Goal: Task Accomplishment & Management: Manage account settings

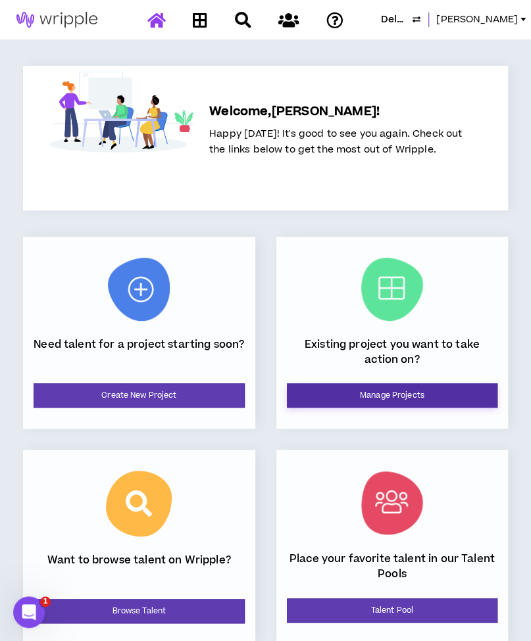
click at [356, 387] on link "Manage Projects" at bounding box center [392, 395] width 211 height 24
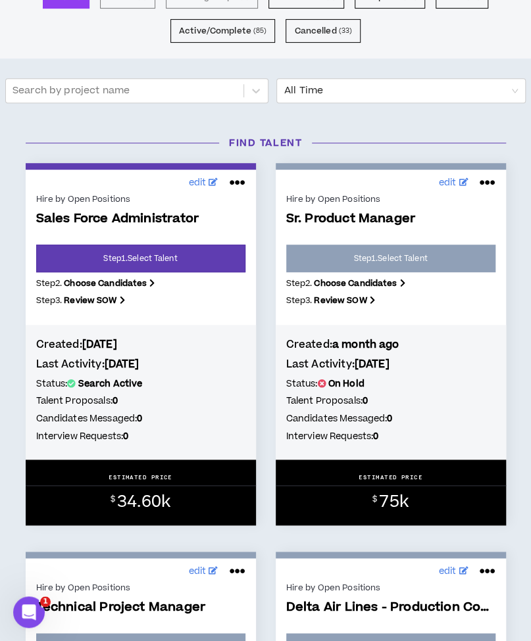
scroll to position [130, 0]
